Goal: Obtain resource: Obtain resource

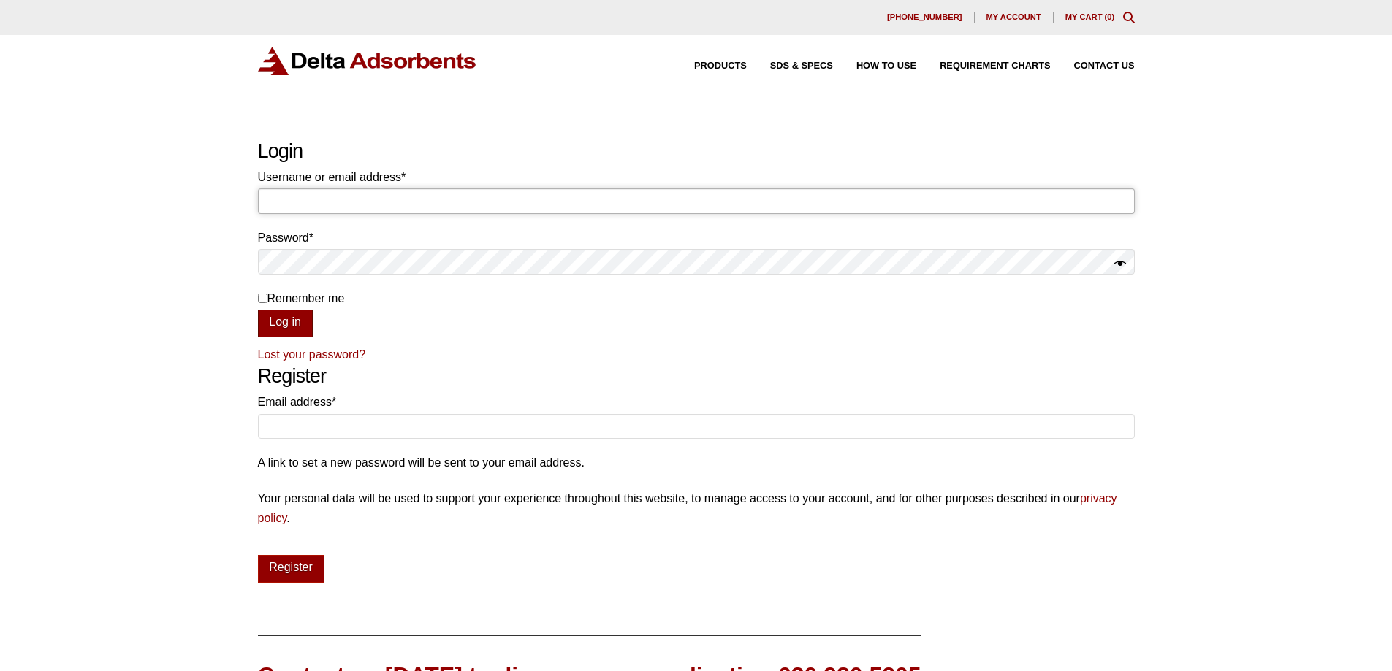
type input "ckarunaweera@mathesongas.com"
click at [293, 322] on button "Log in" at bounding box center [285, 324] width 55 height 28
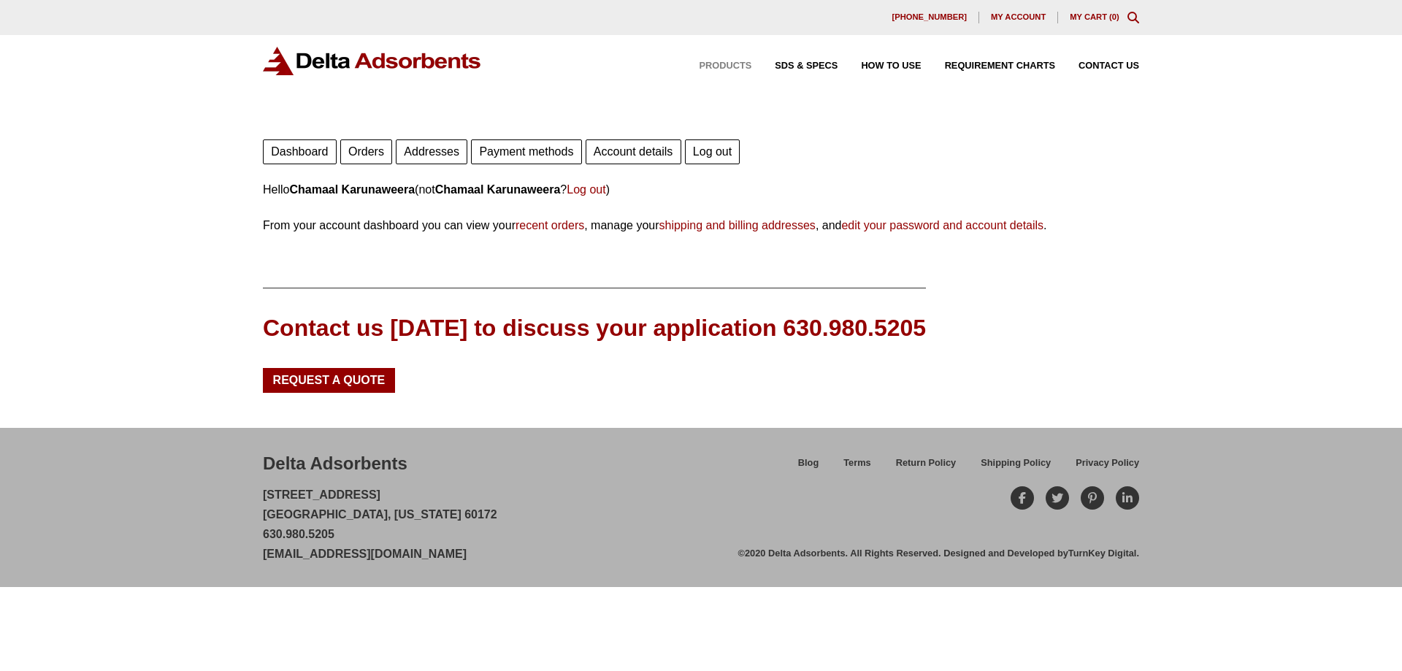
click at [728, 64] on span "Products" at bounding box center [726, 65] width 53 height 9
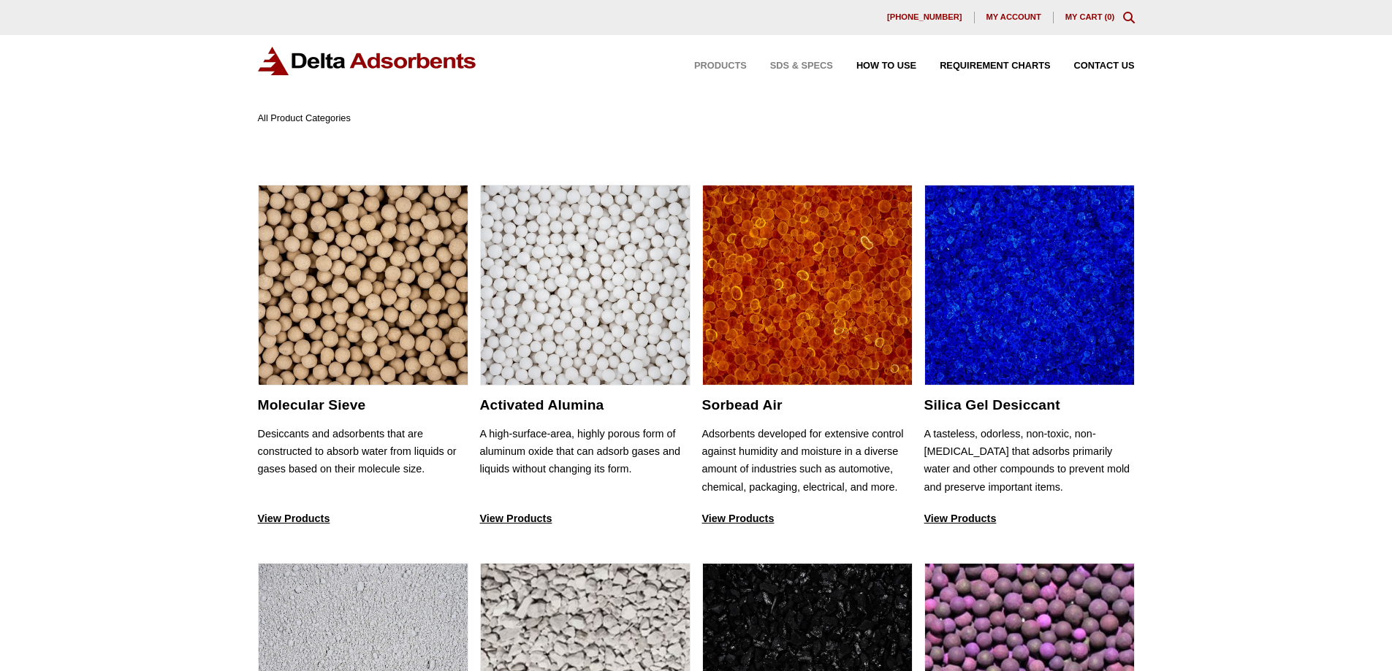
click at [825, 61] on span "SDS & SPECS" at bounding box center [801, 65] width 63 height 9
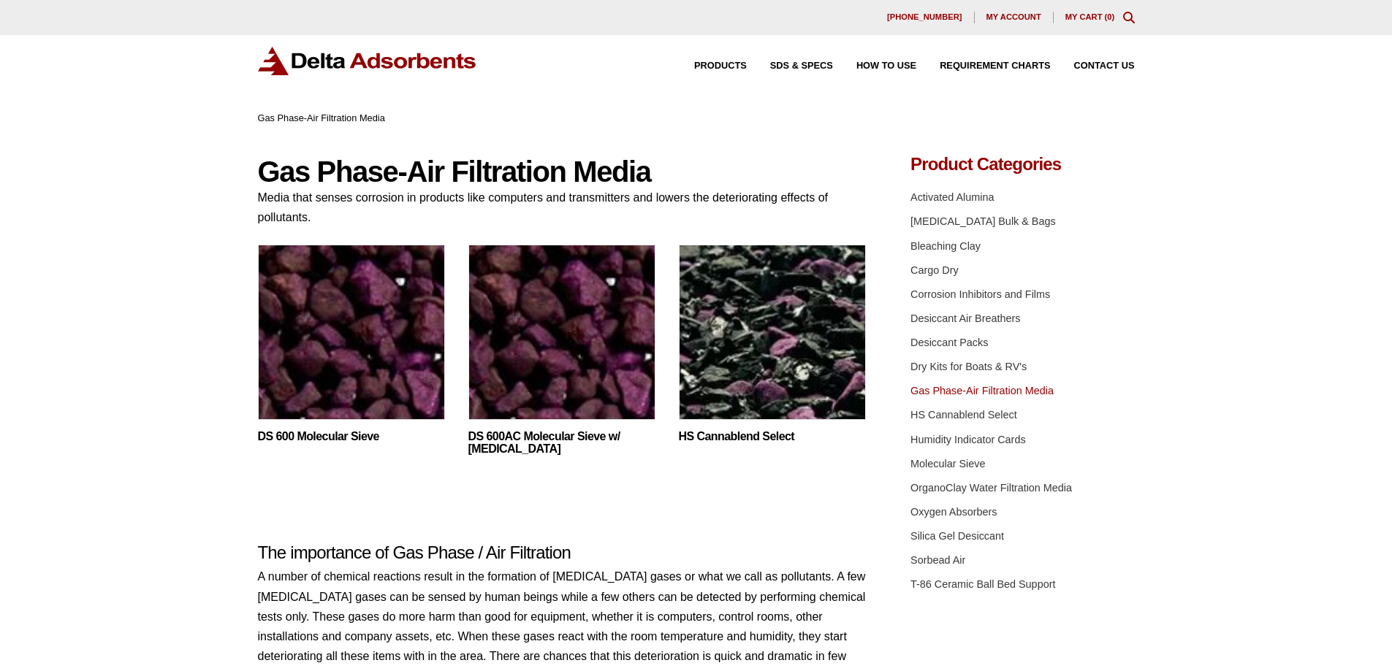
click at [417, 316] on img at bounding box center [351, 336] width 187 height 183
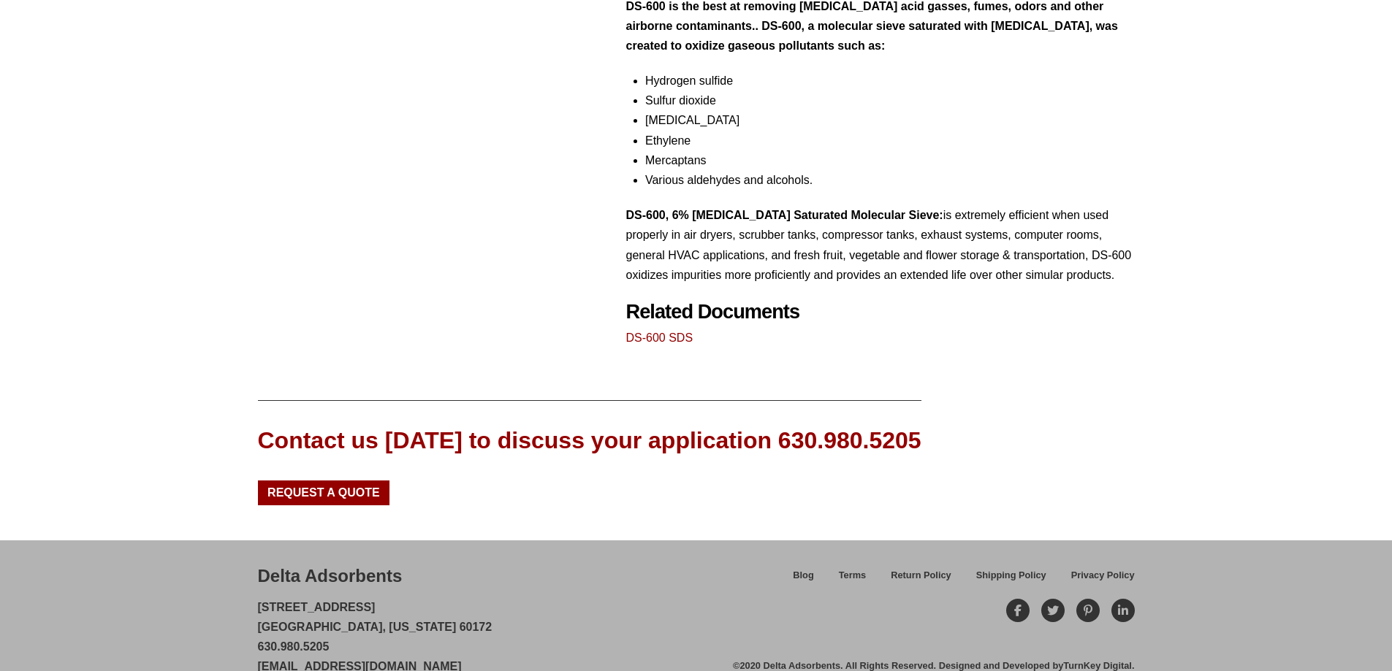
scroll to position [584, 0]
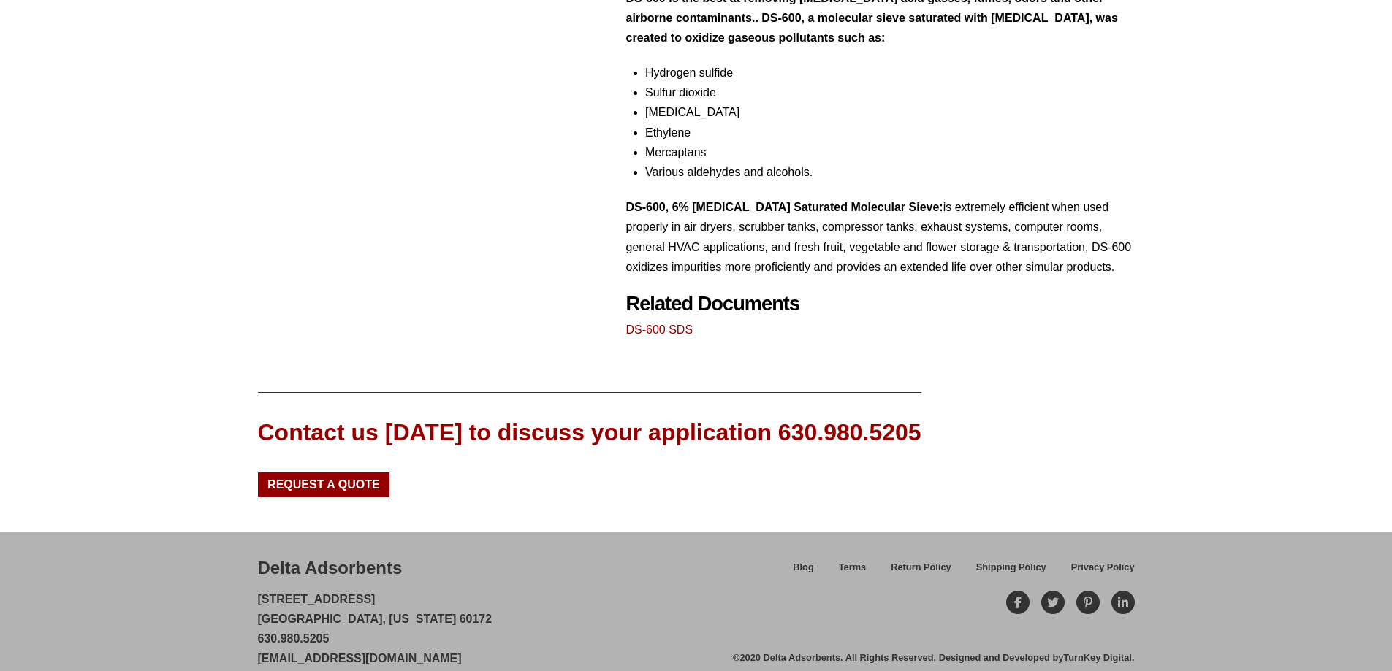
click at [663, 325] on link "DS-600 SDS" at bounding box center [659, 330] width 67 height 12
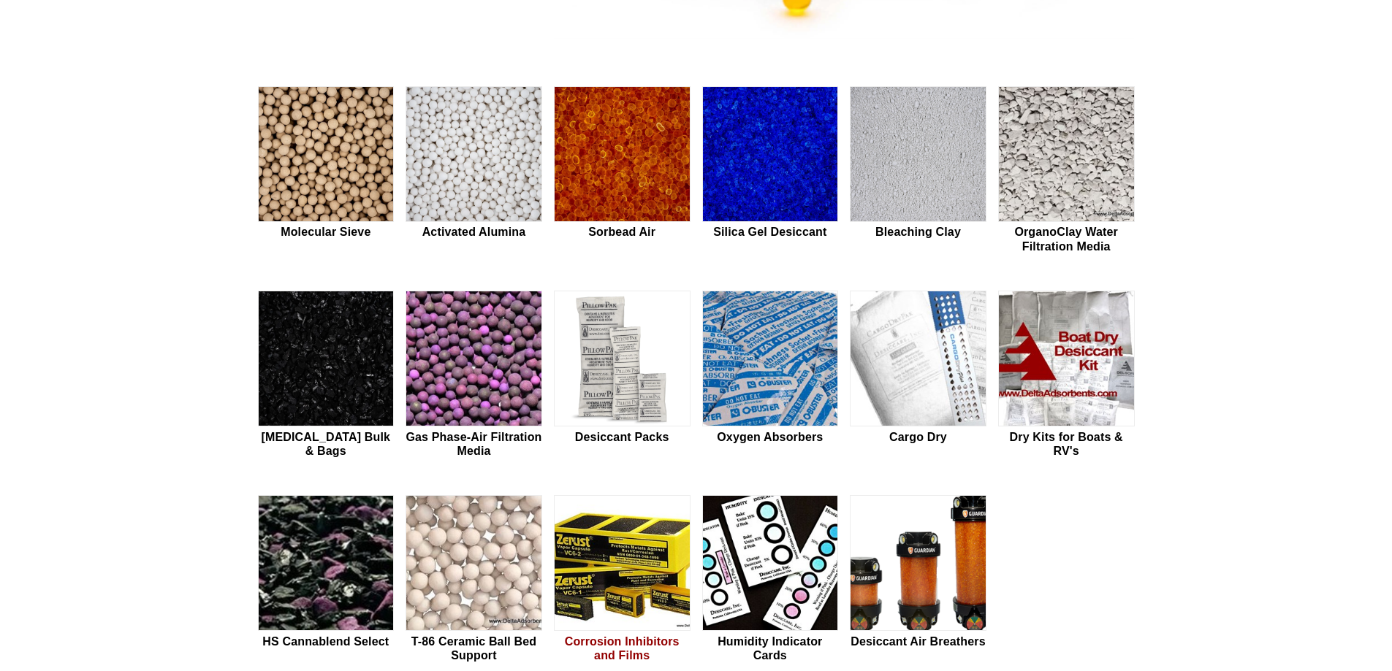
scroll to position [657, 0]
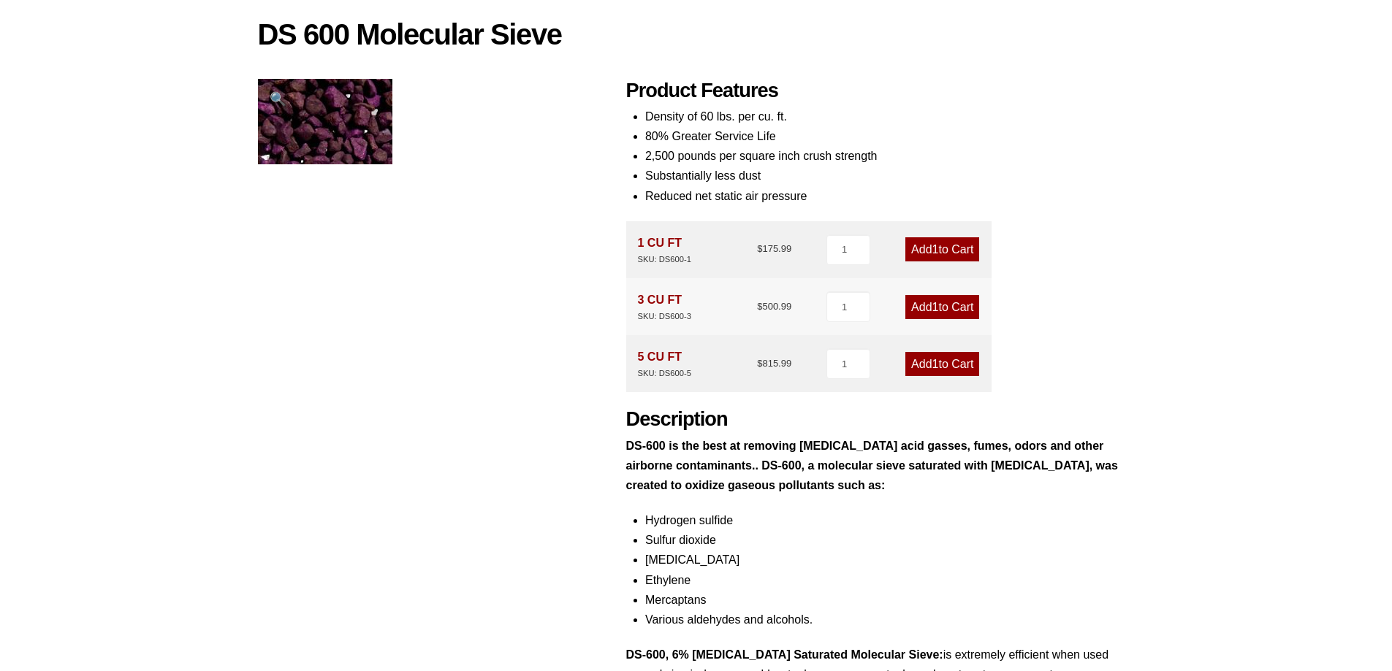
scroll to position [73, 0]
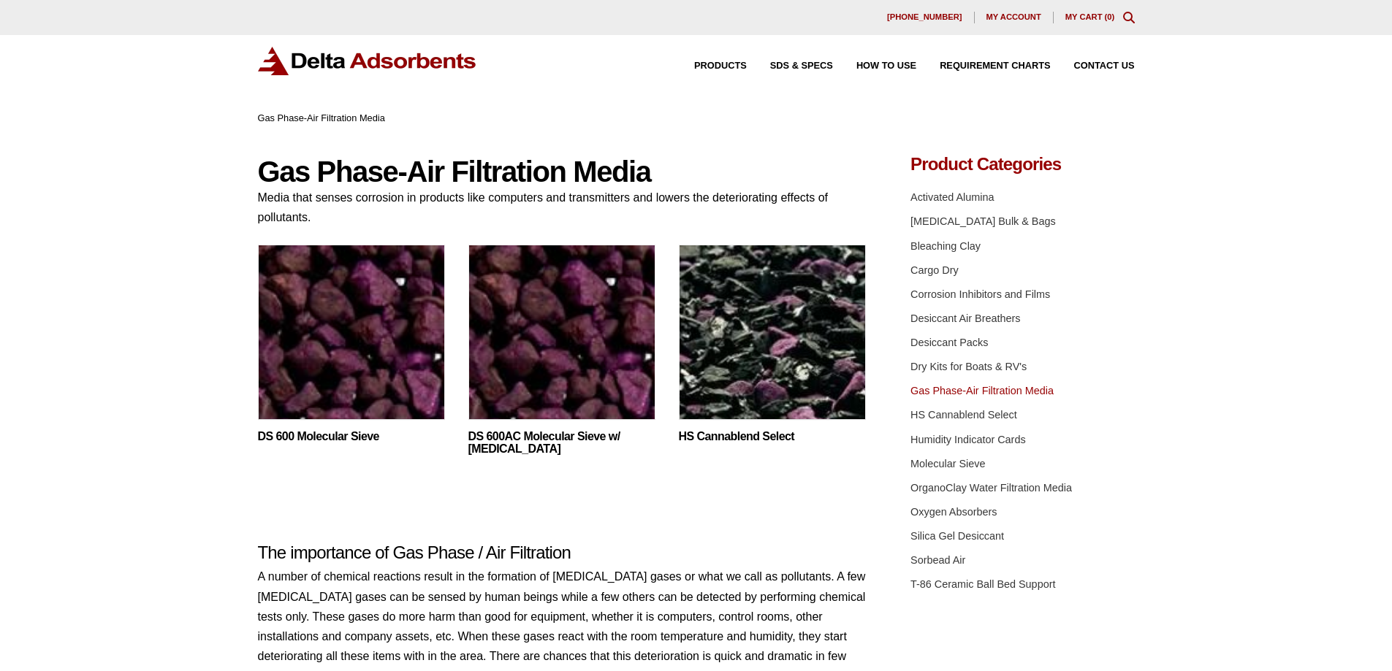
click at [855, 329] on img at bounding box center [772, 336] width 187 height 183
click at [319, 433] on link "DS 600 Molecular Sieve" at bounding box center [351, 437] width 187 height 12
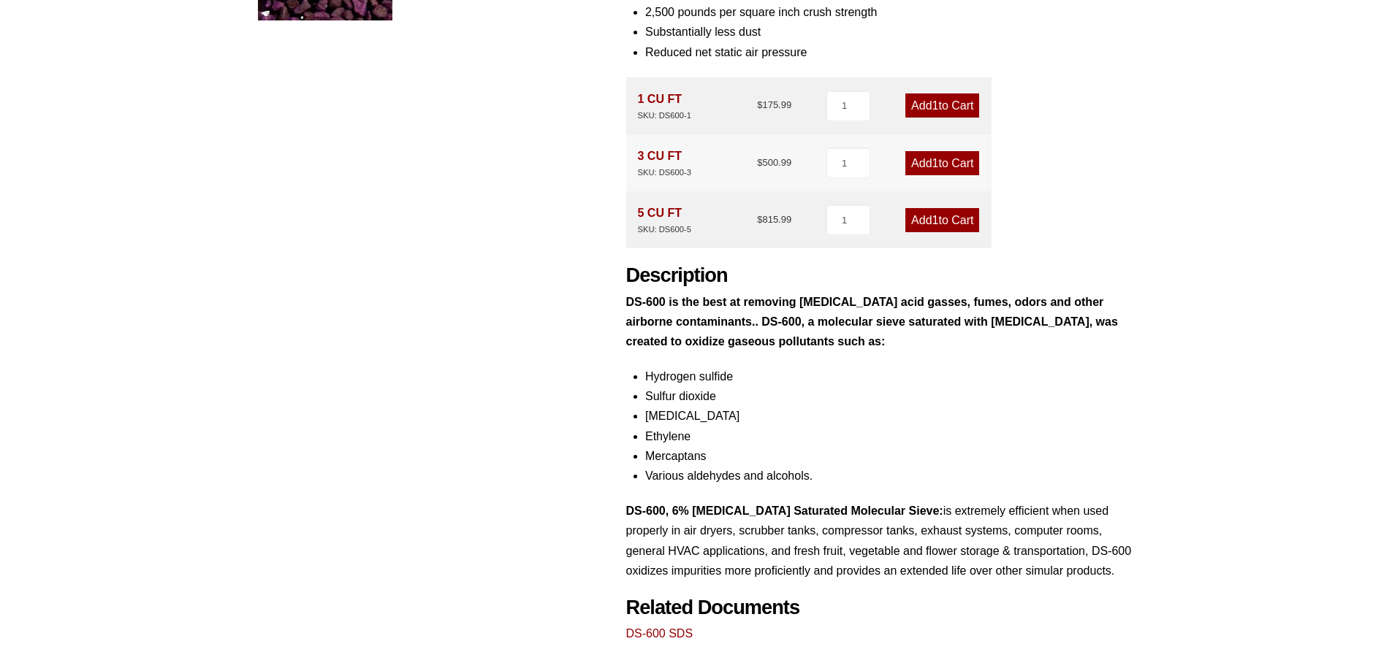
scroll to position [365, 0]
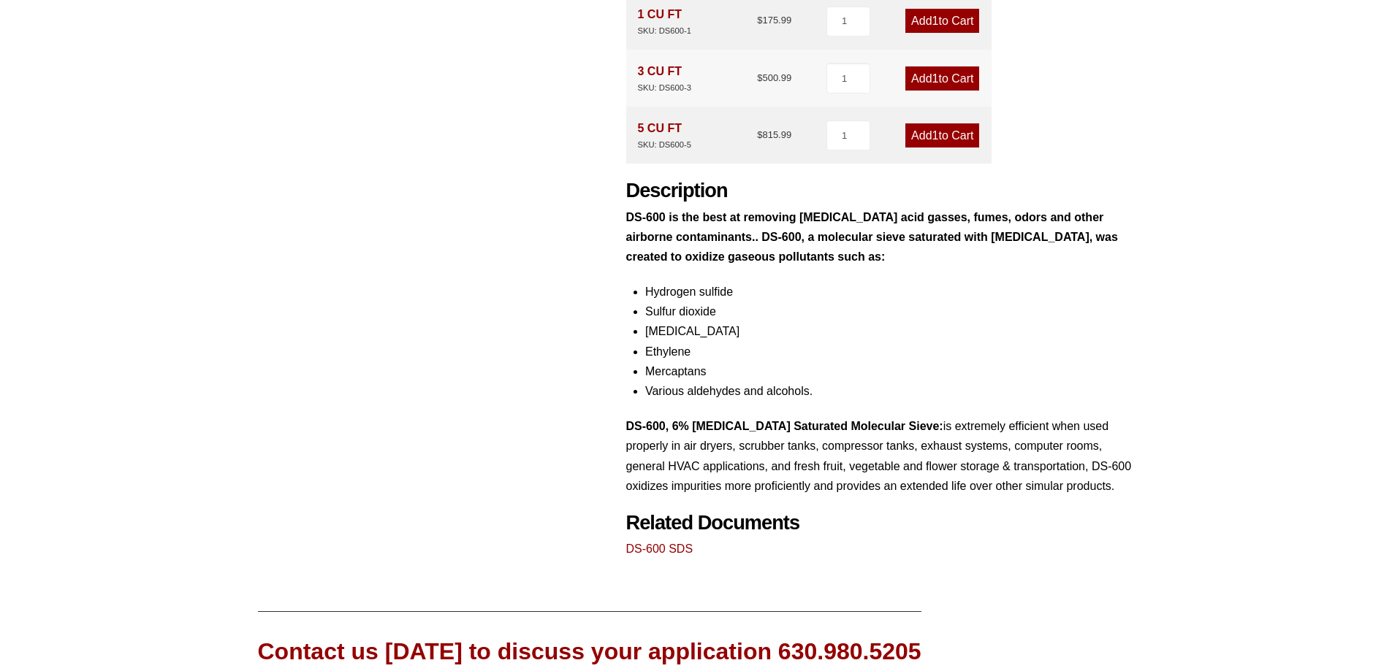
click at [624, 549] on div "DS 600 Molecular Sieve 🔍 Product Features Density of 60 lbs. per cu. ft. 80% Gr…" at bounding box center [696, 174] width 877 height 768
click at [636, 548] on link "DS-600 SDS" at bounding box center [659, 549] width 67 height 12
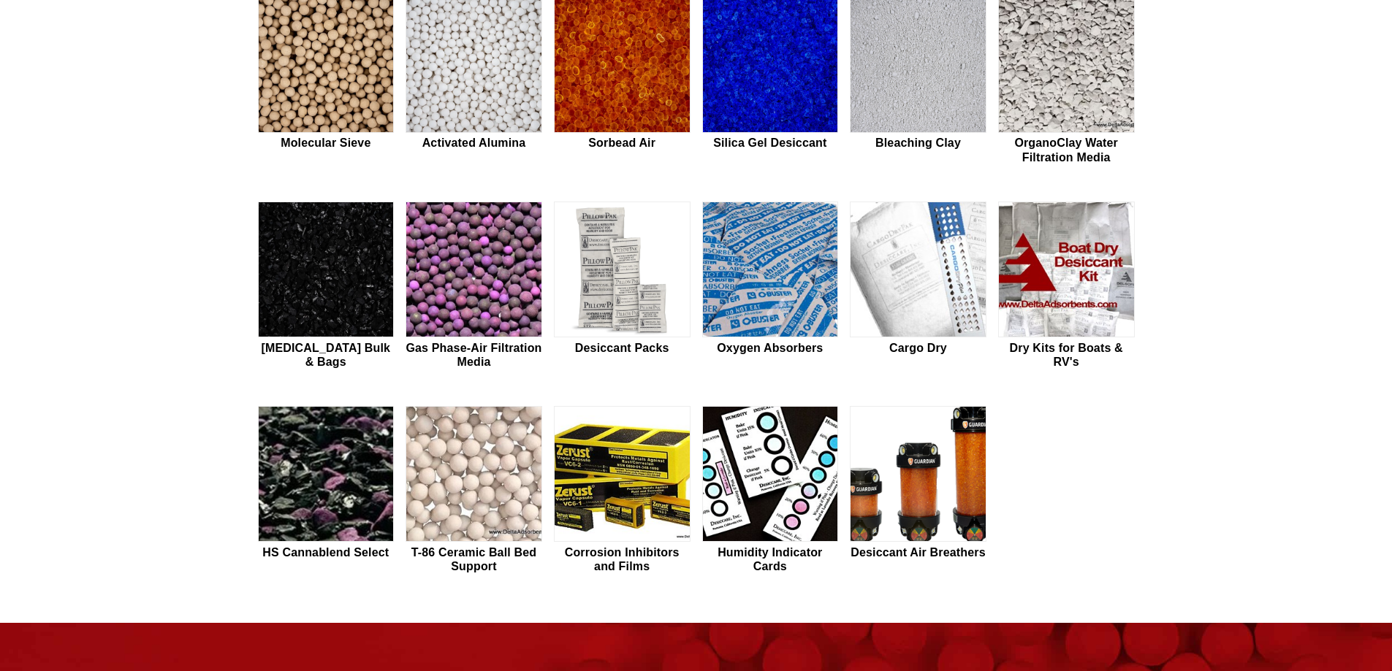
scroll to position [584, 0]
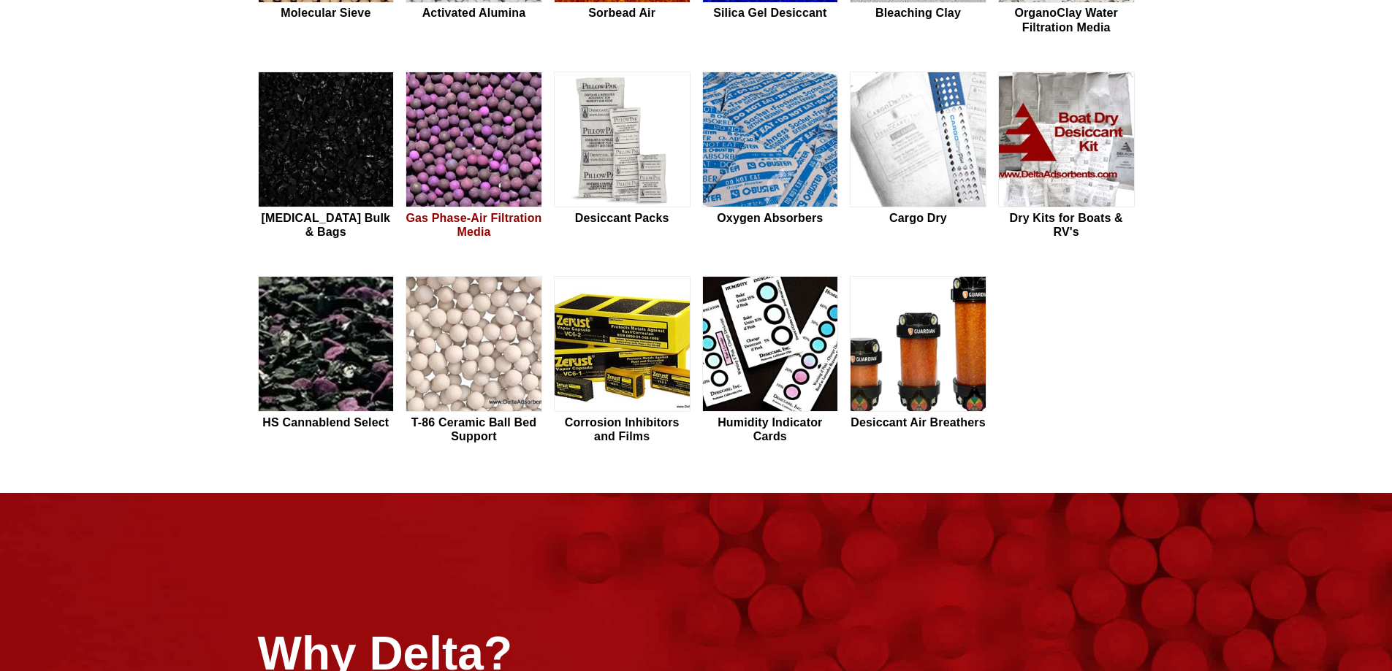
click at [476, 175] on img at bounding box center [473, 140] width 135 height 136
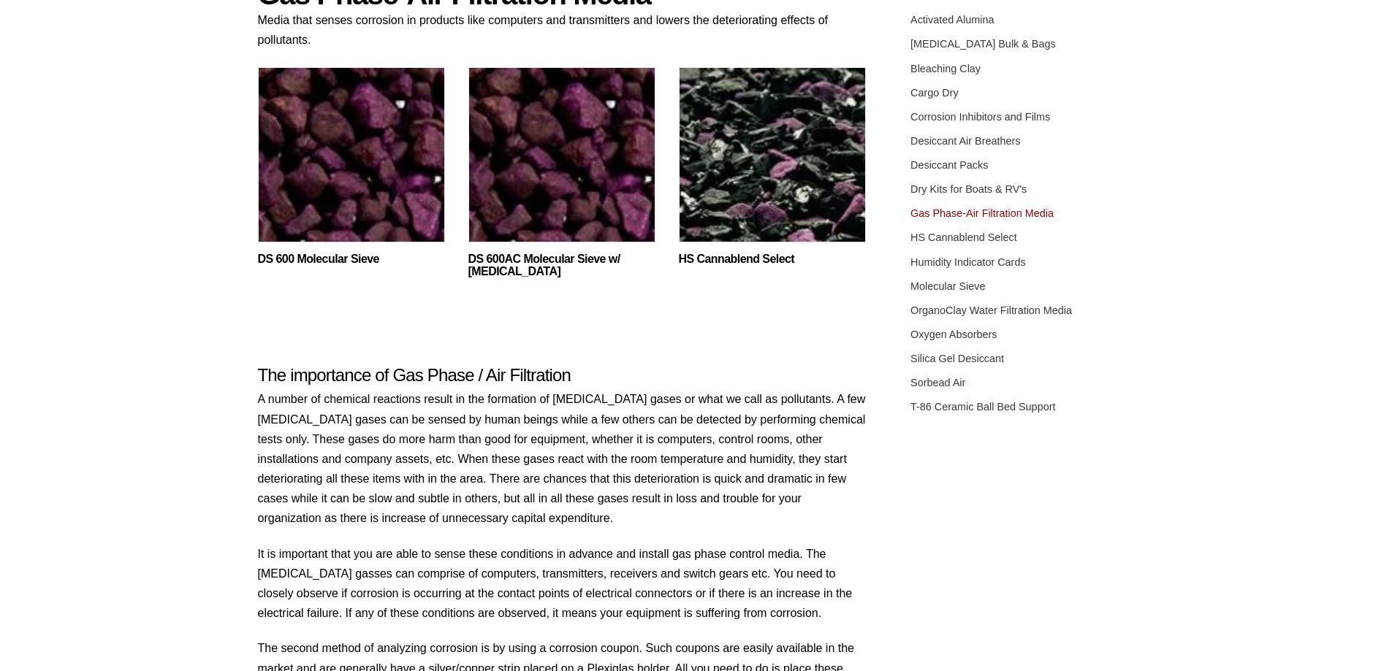
scroll to position [219, 0]
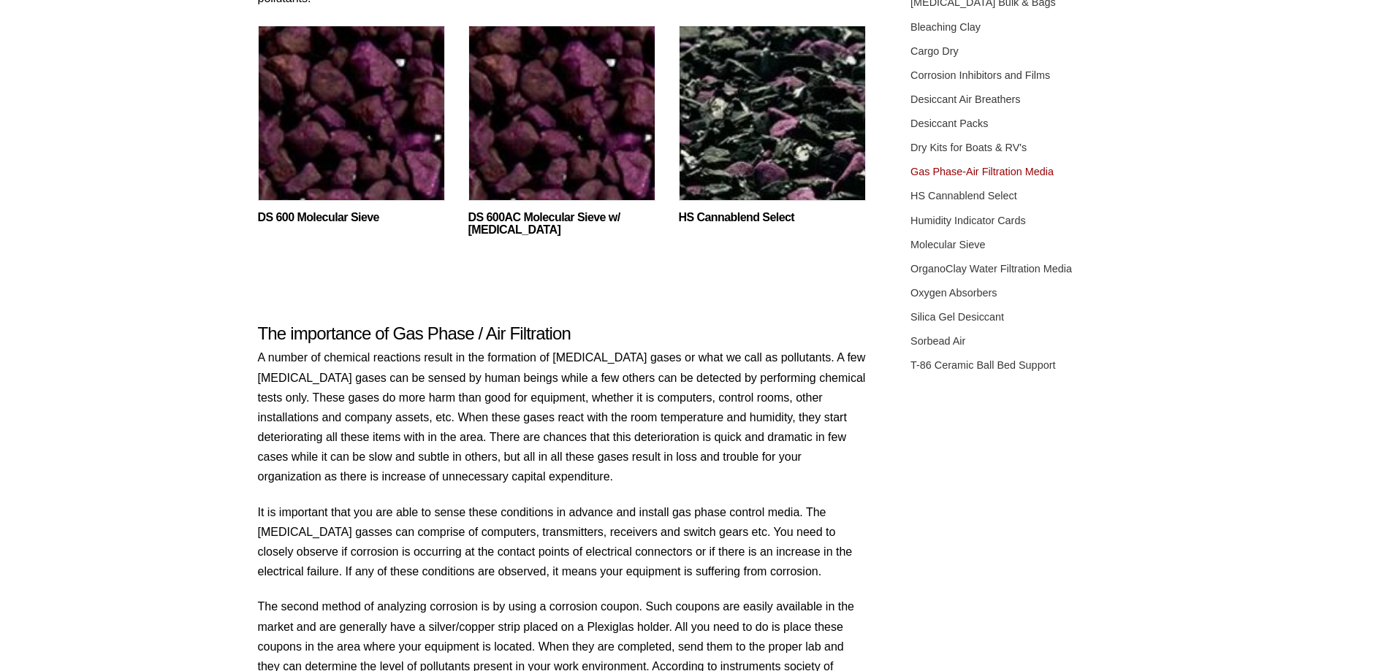
click at [343, 90] on img at bounding box center [351, 117] width 187 height 183
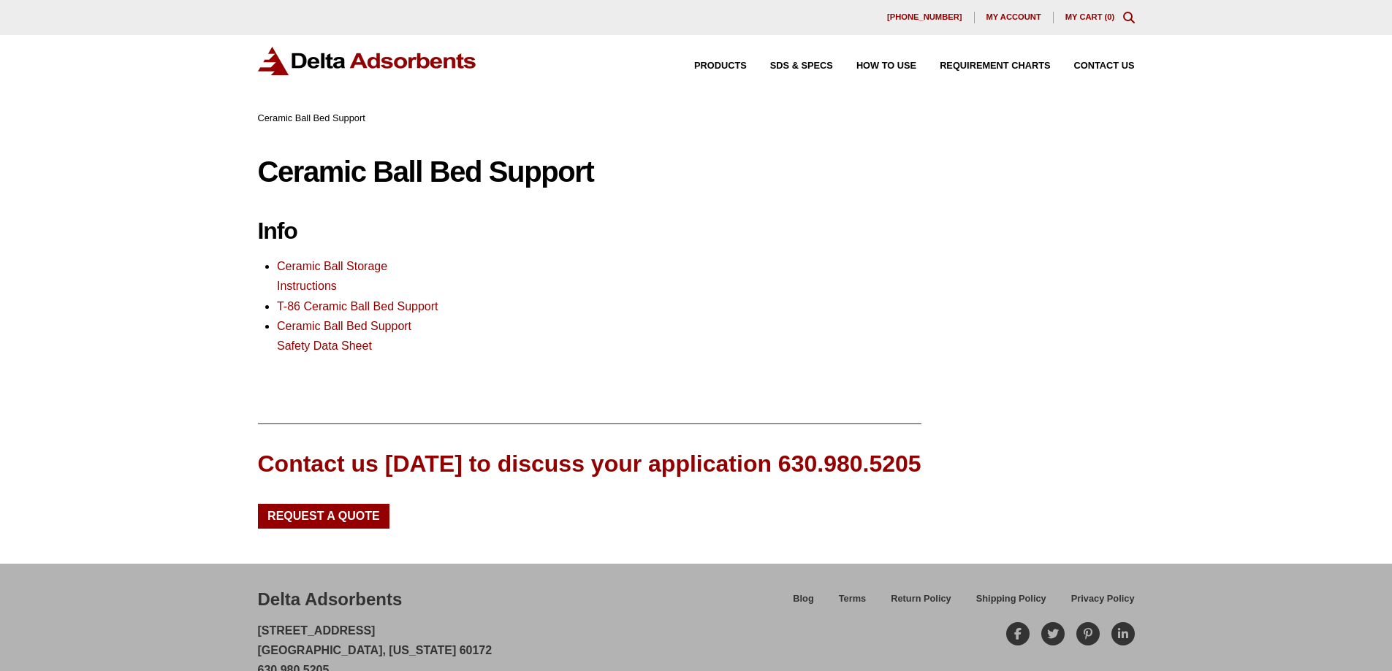
click at [316, 344] on link "Ceramic Ball Bed Support Safety Data Sheet" at bounding box center [344, 336] width 134 height 32
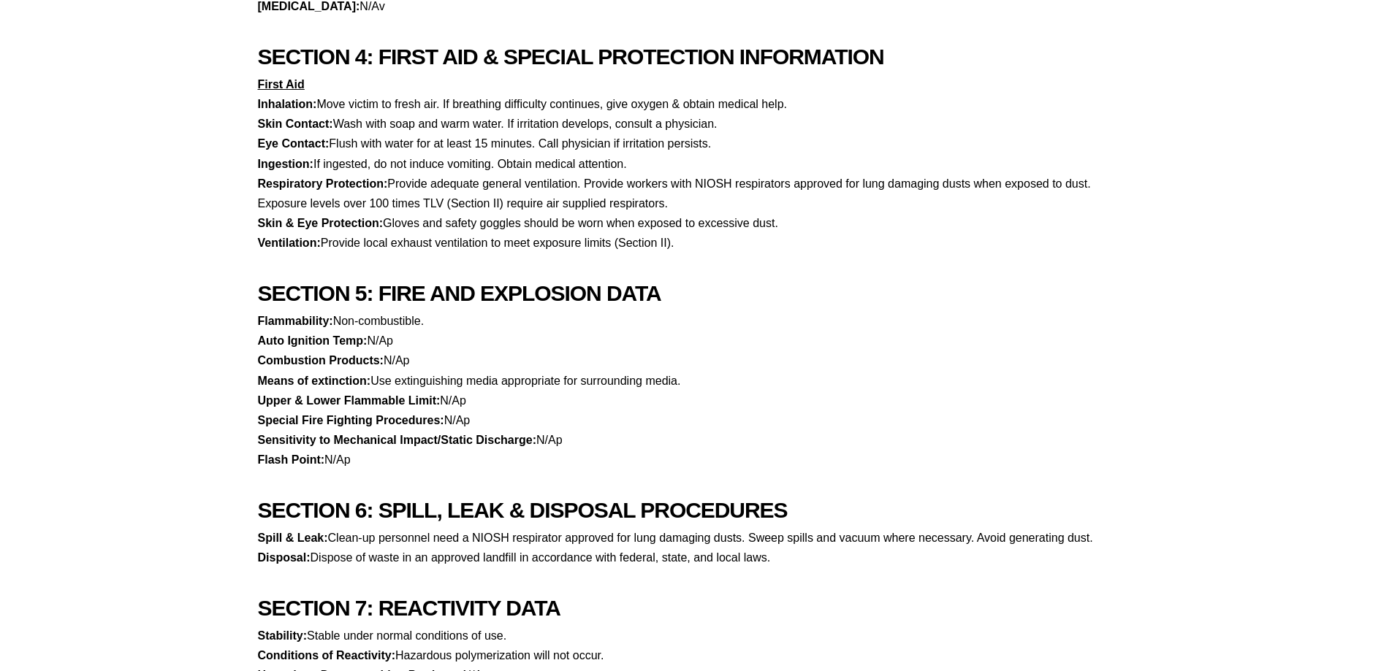
scroll to position [950, 0]
